Goal: Navigation & Orientation: Find specific page/section

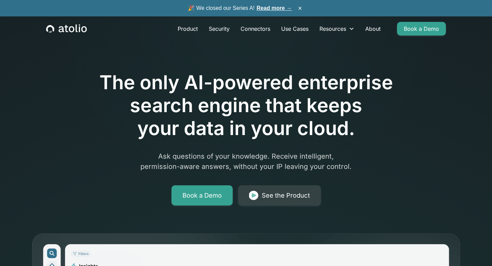
click at [355, 127] on h1 "The only AI-powered enterprise search engine that keeps your data in your cloud." at bounding box center [246, 105] width 350 height 69
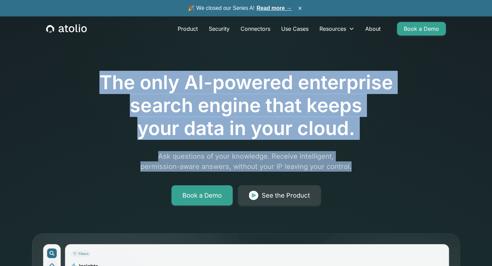
drag, startPoint x: 353, startPoint y: 164, endPoint x: 37, endPoint y: 87, distance: 324.6
click at [37, 87] on div "The only AI-powered enterprise search engine that keeps your data in your cloud…" at bounding box center [246, 250] width 438 height 435
copy div "The only AI-powered enterprise search engine that keeps your data in your cloud…"
click at [376, 28] on link "About" at bounding box center [373, 29] width 26 height 14
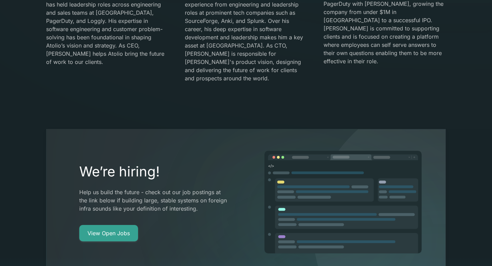
scroll to position [1105, 0]
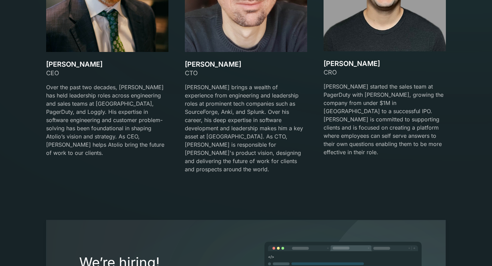
click at [62, 67] on h3 "[PERSON_NAME]" at bounding box center [107, 64] width 122 height 8
